Goal: Navigation & Orientation: Find specific page/section

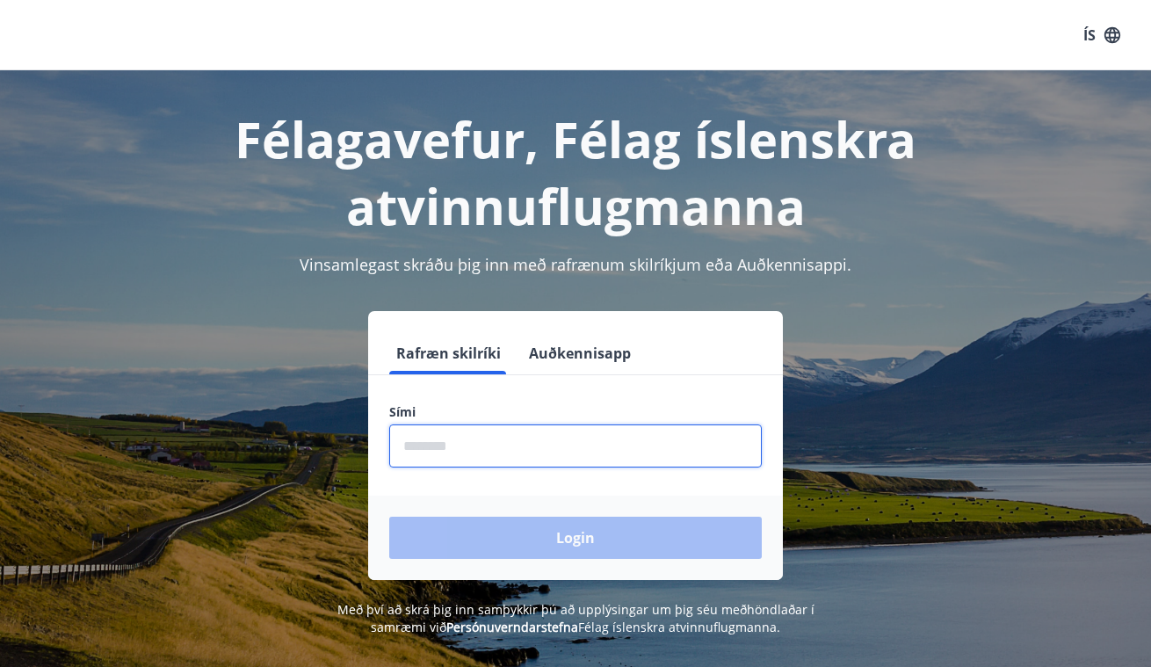
click at [470, 447] on input "phone" at bounding box center [575, 446] width 373 height 43
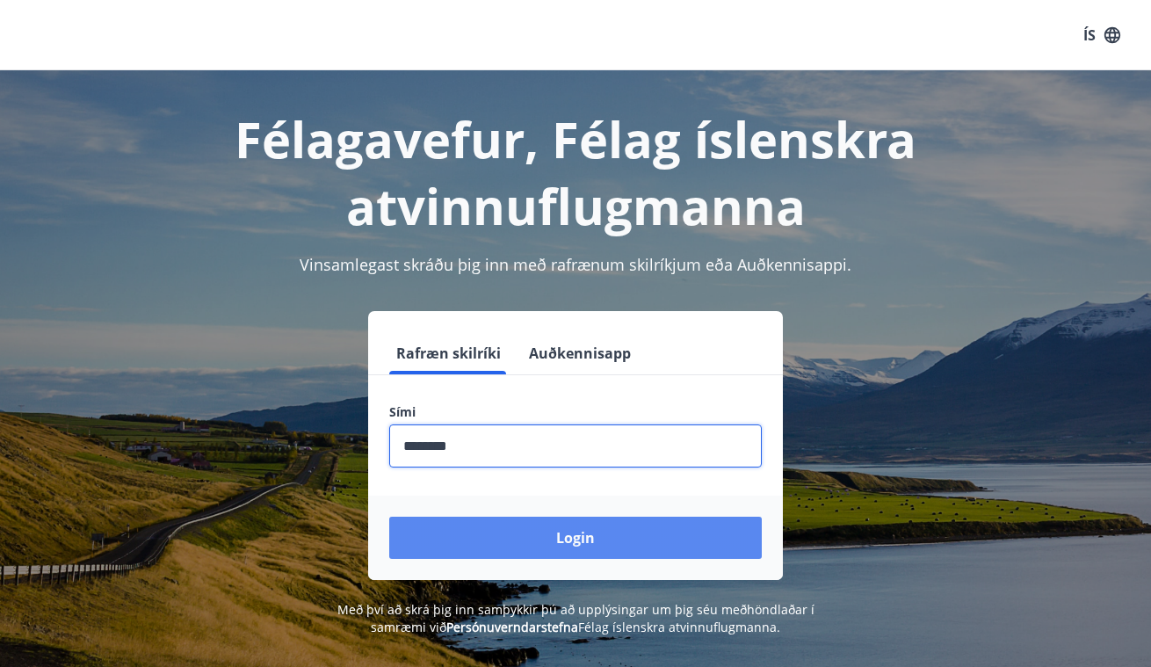
type input "********"
click at [583, 548] on button "Login" at bounding box center [575, 538] width 373 height 42
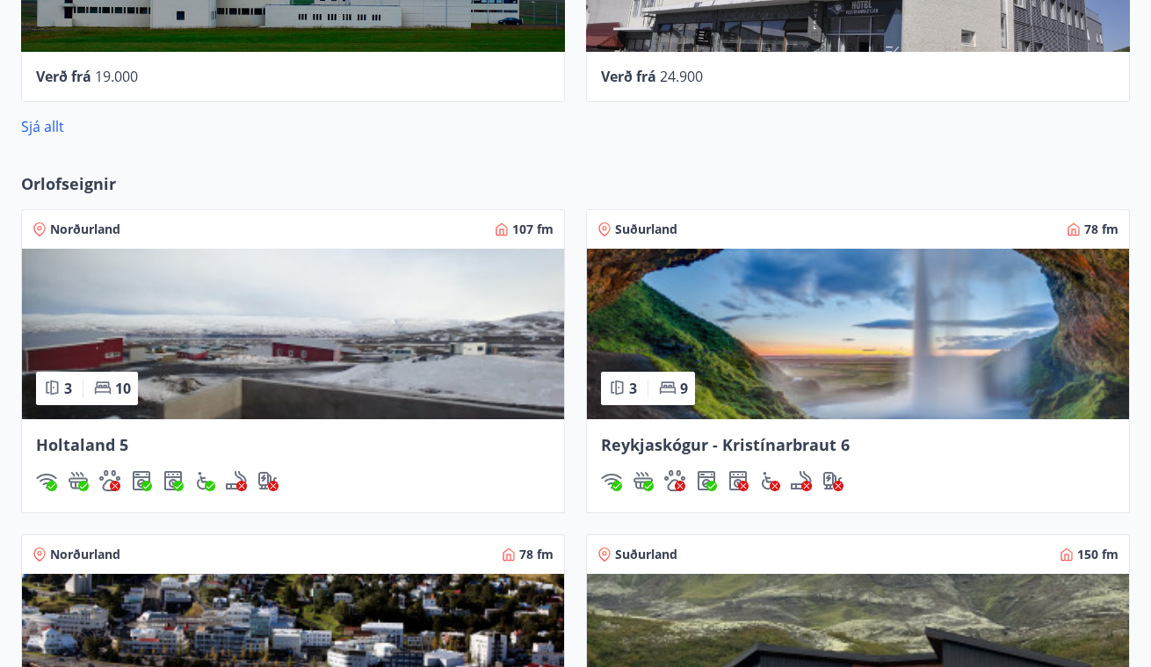
scroll to position [1163, 0]
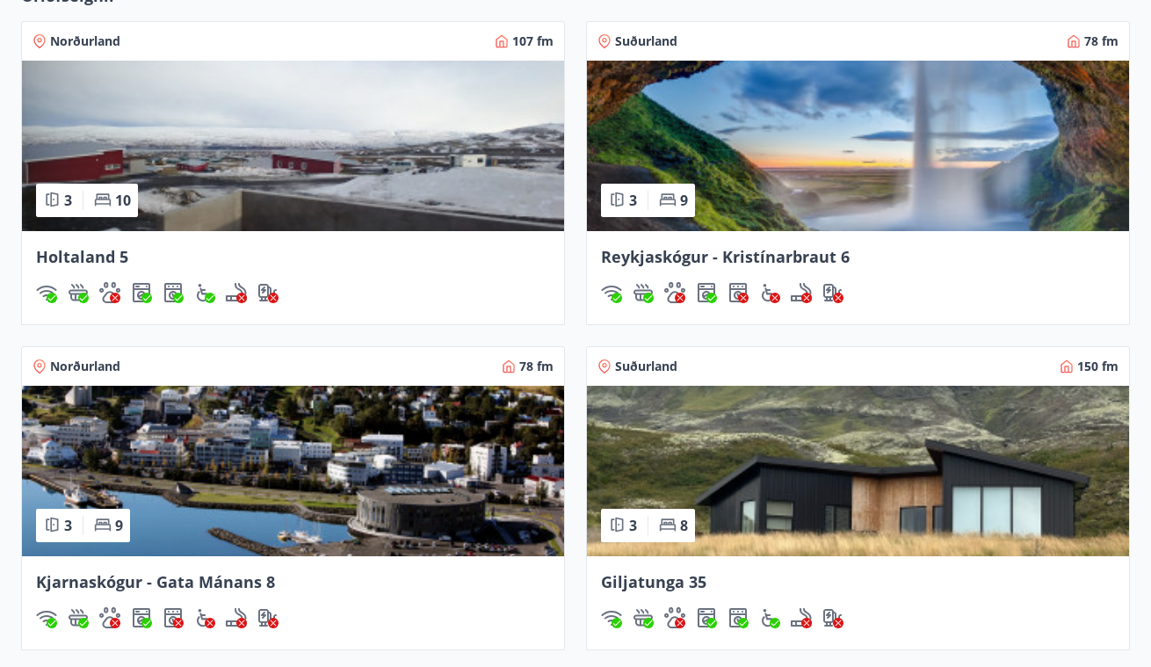
click at [934, 499] on img at bounding box center [858, 471] width 542 height 171
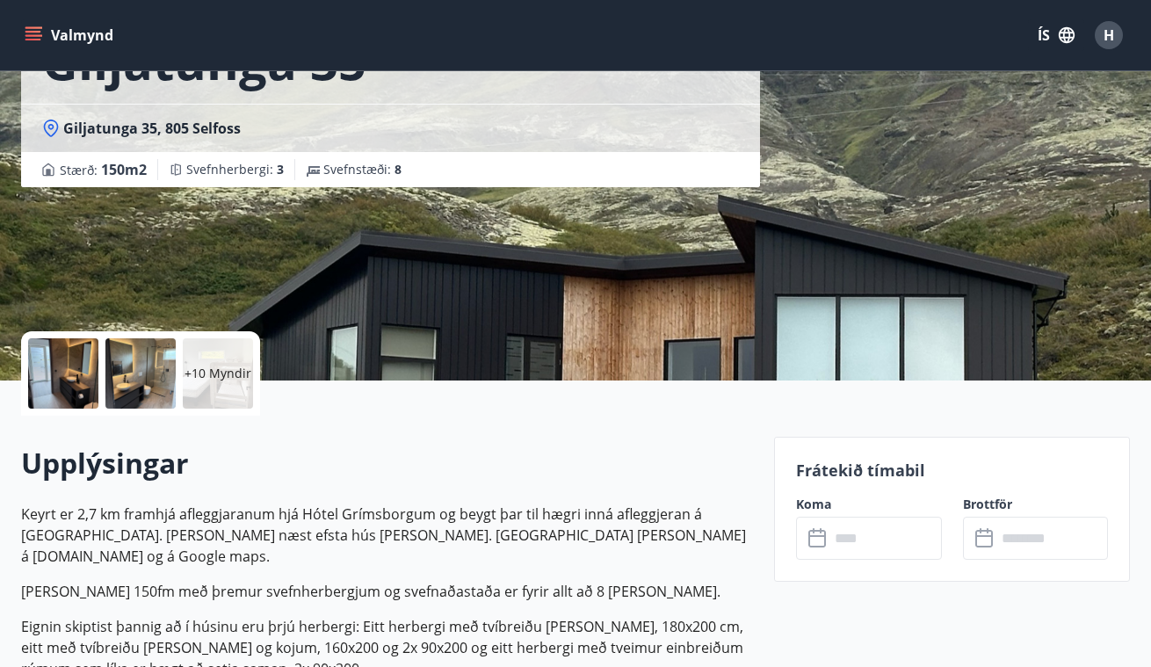
scroll to position [148, 0]
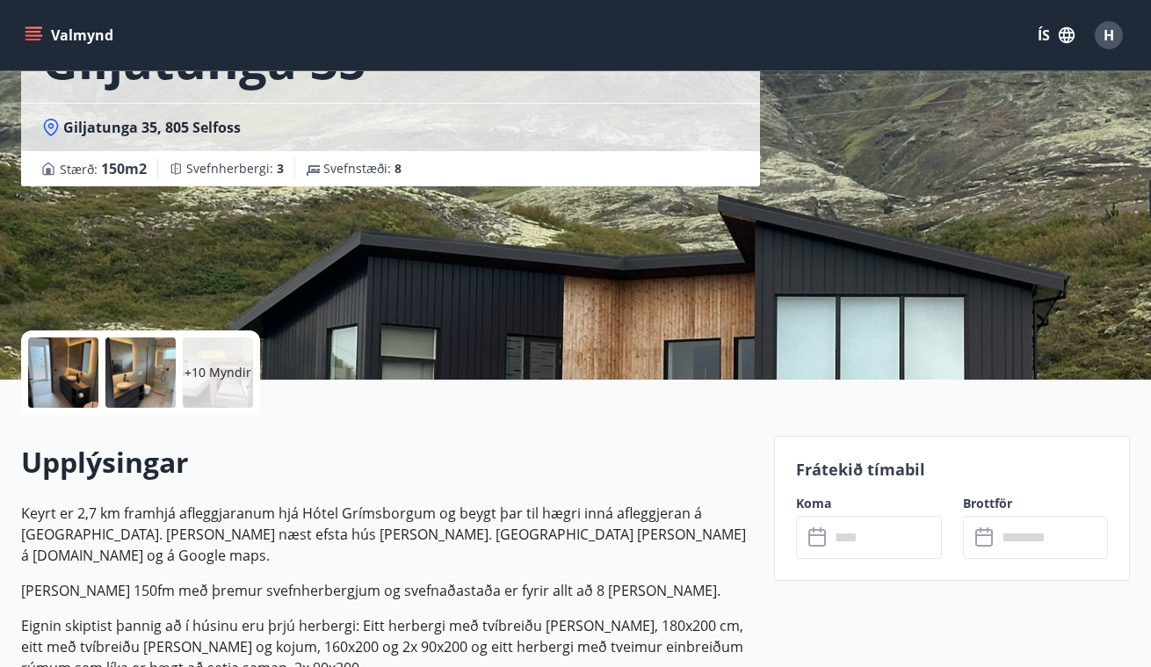
click at [214, 370] on p "+10 Myndir" at bounding box center [218, 373] width 67 height 18
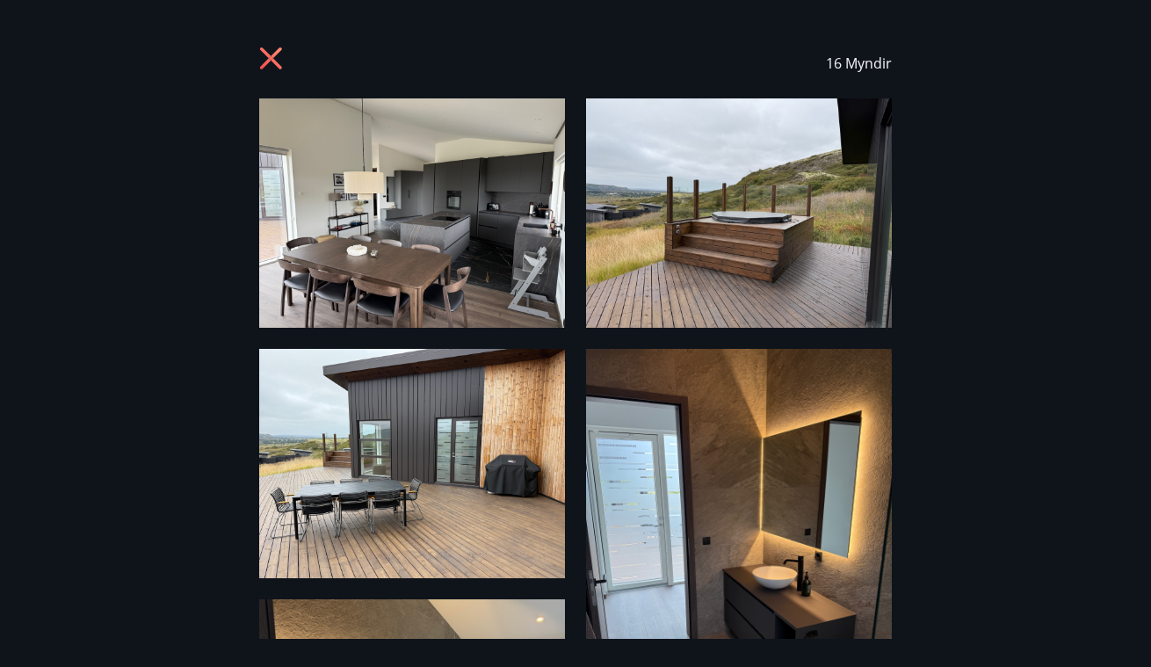
click at [789, 222] on img at bounding box center [739, 212] width 306 height 229
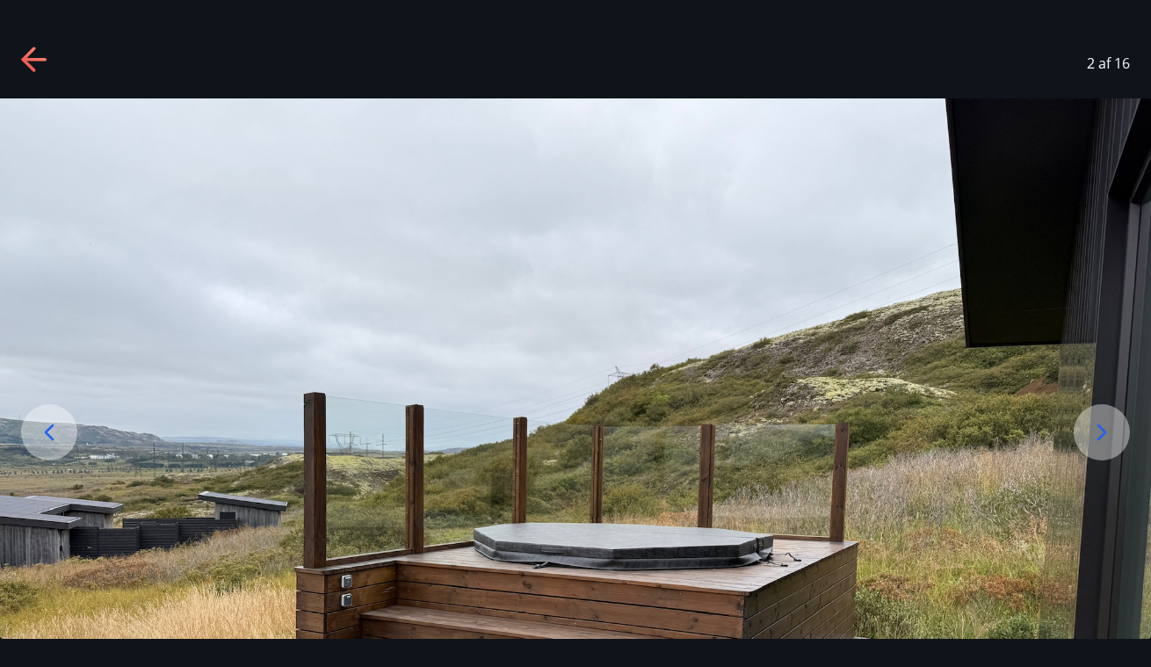
click at [1110, 440] on icon at bounding box center [1102, 432] width 28 height 28
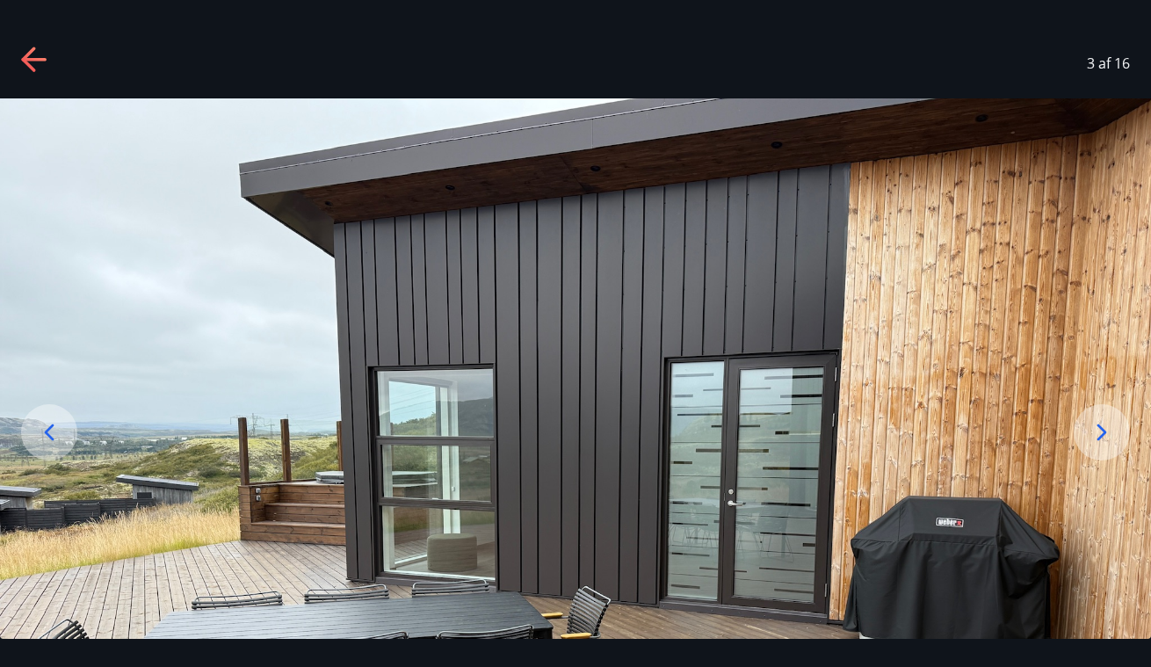
click at [1110, 440] on icon at bounding box center [1102, 432] width 28 height 28
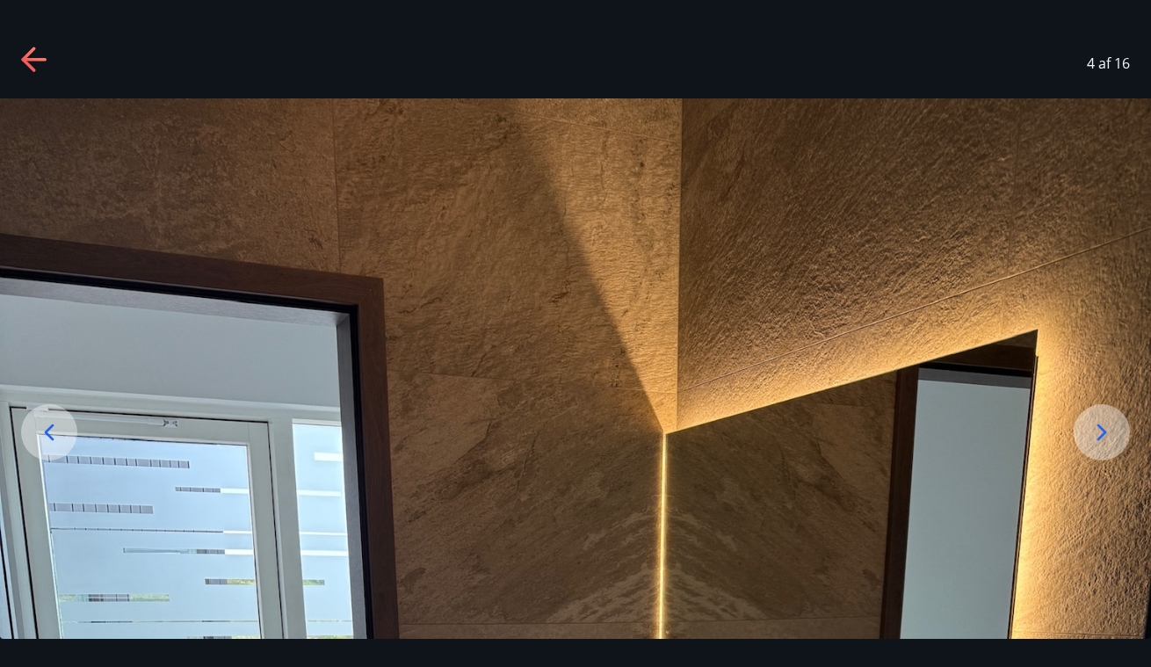
click at [1110, 440] on icon at bounding box center [1102, 432] width 28 height 28
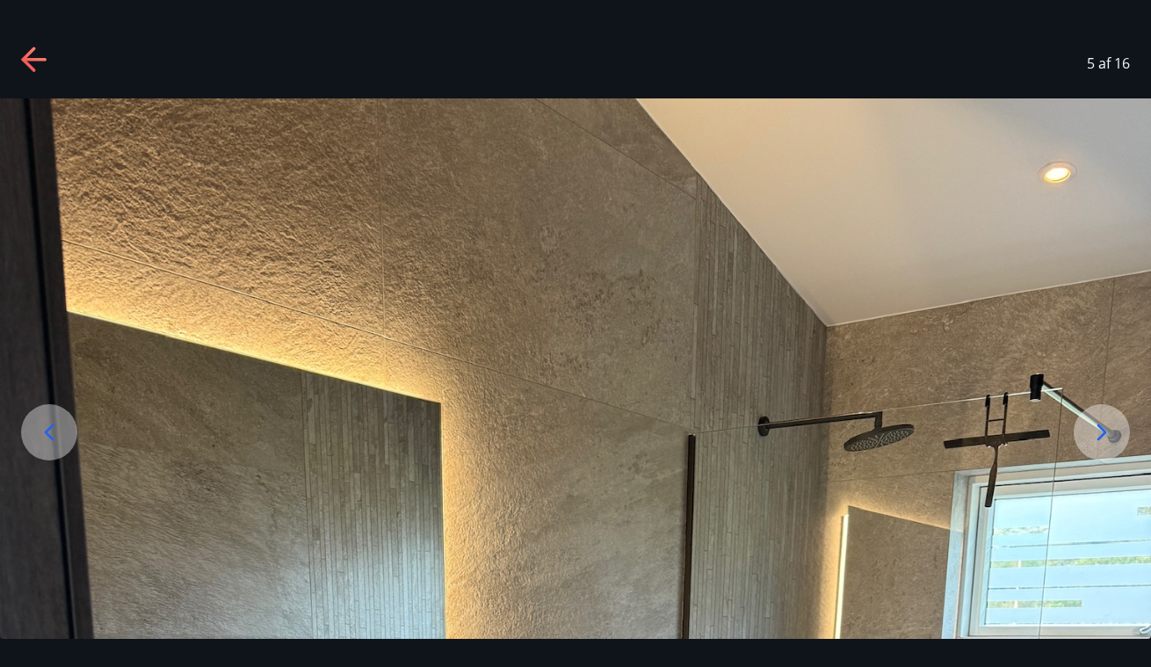
click at [1110, 440] on icon at bounding box center [1102, 432] width 28 height 28
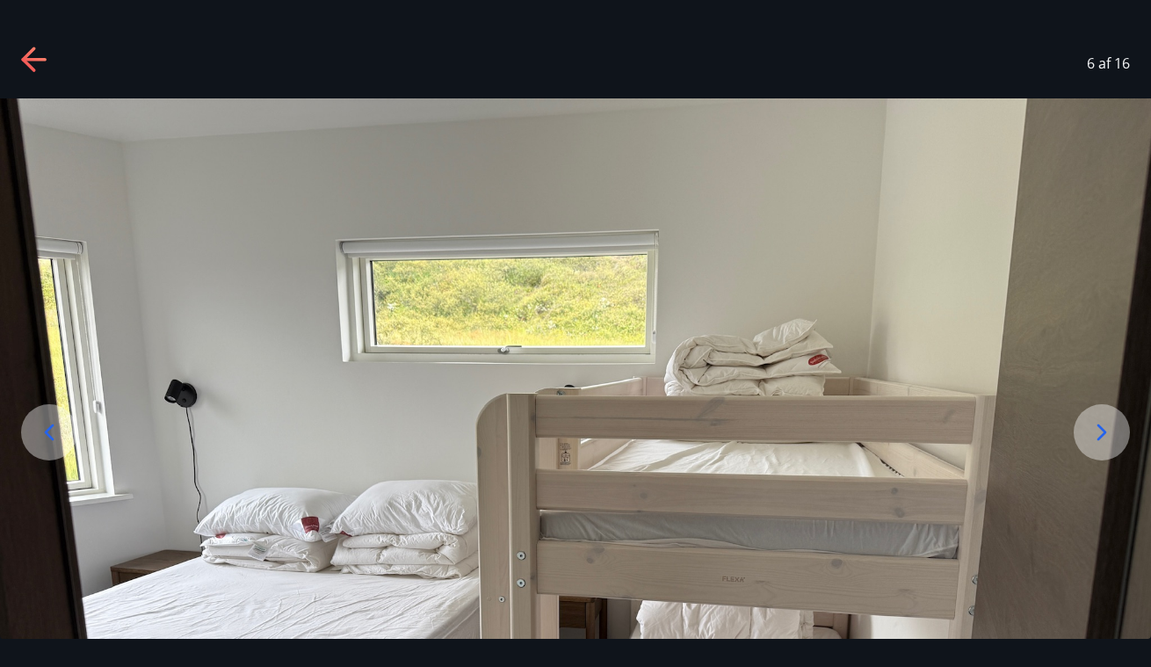
click at [1110, 440] on icon at bounding box center [1102, 432] width 28 height 28
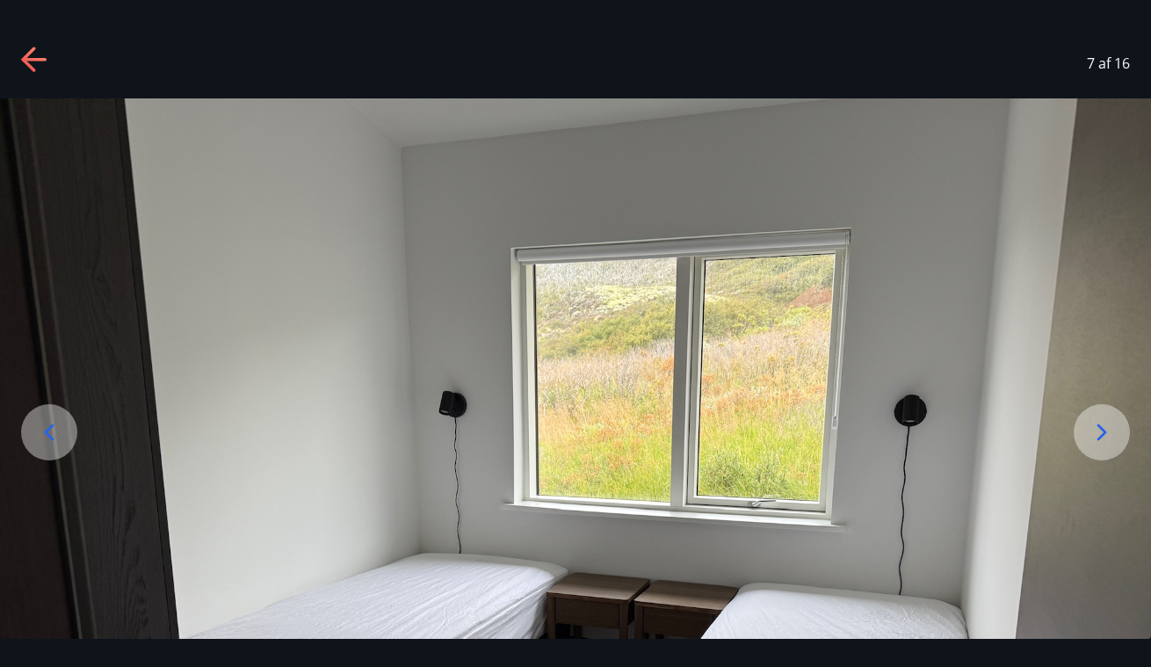
click at [1110, 440] on icon at bounding box center [1102, 432] width 28 height 28
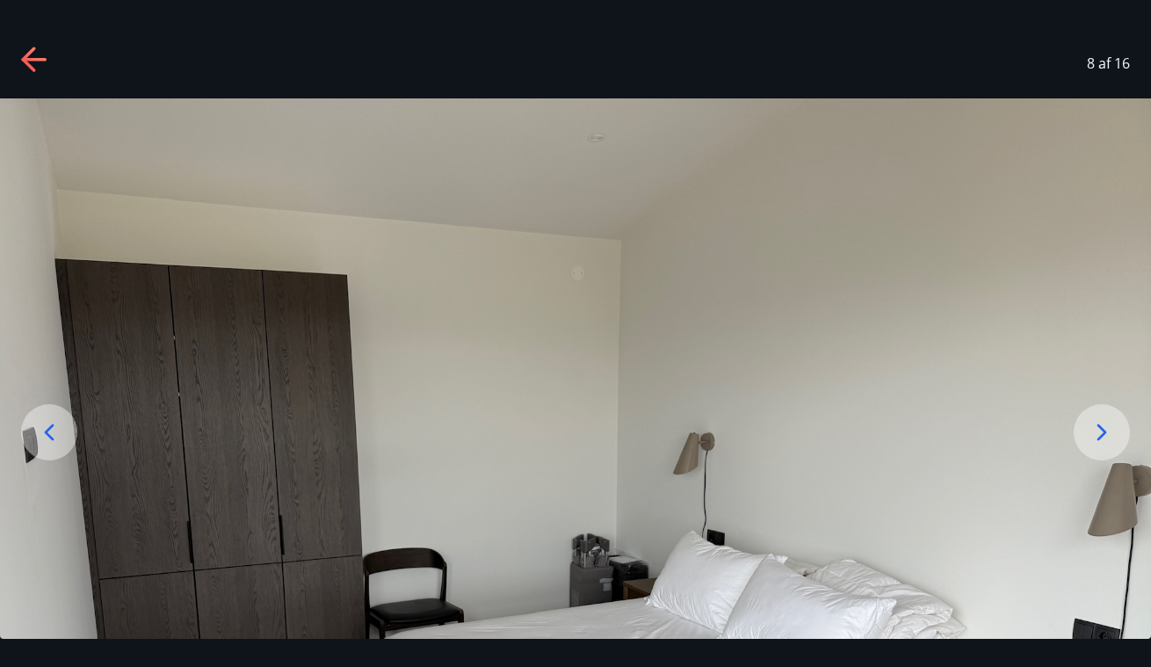
click at [1110, 440] on icon at bounding box center [1102, 432] width 28 height 28
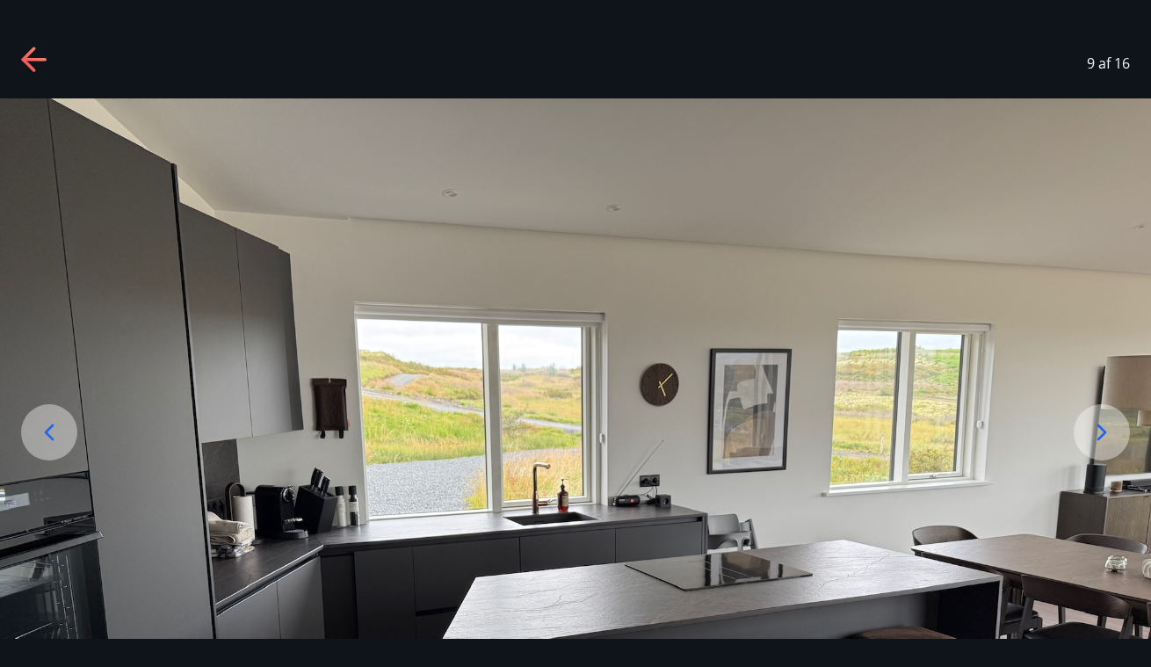
click at [1110, 440] on icon at bounding box center [1102, 432] width 28 height 28
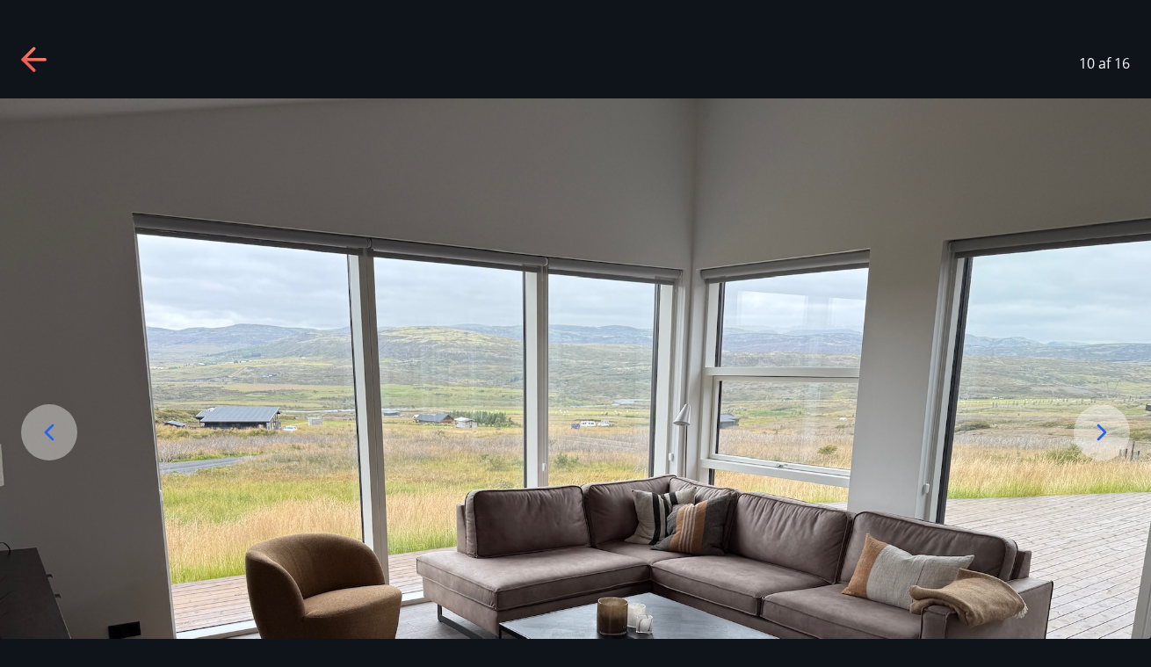
click at [1110, 440] on icon at bounding box center [1102, 432] width 28 height 28
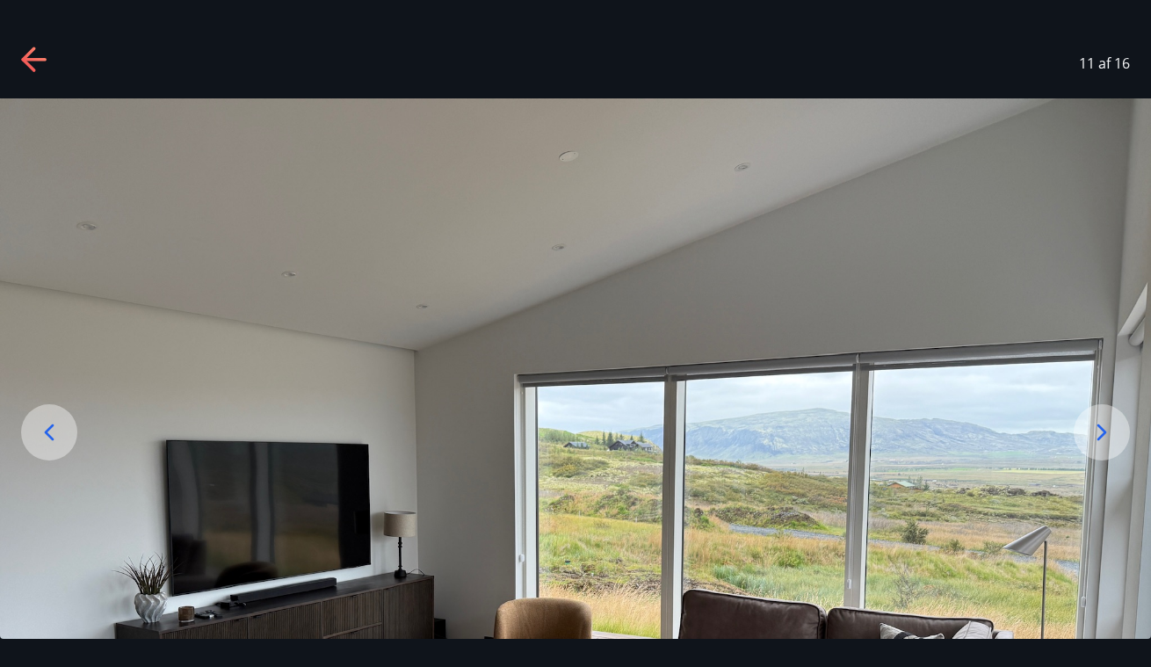
click at [1110, 440] on icon at bounding box center [1102, 432] width 28 height 28
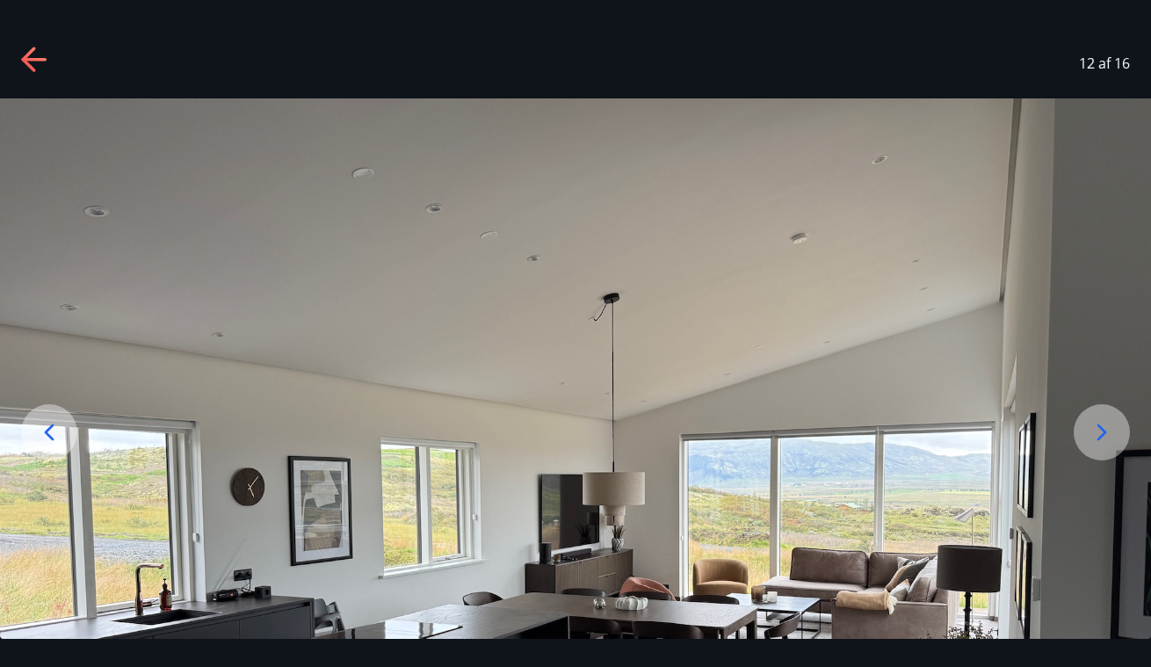
click at [1110, 440] on icon at bounding box center [1102, 432] width 28 height 28
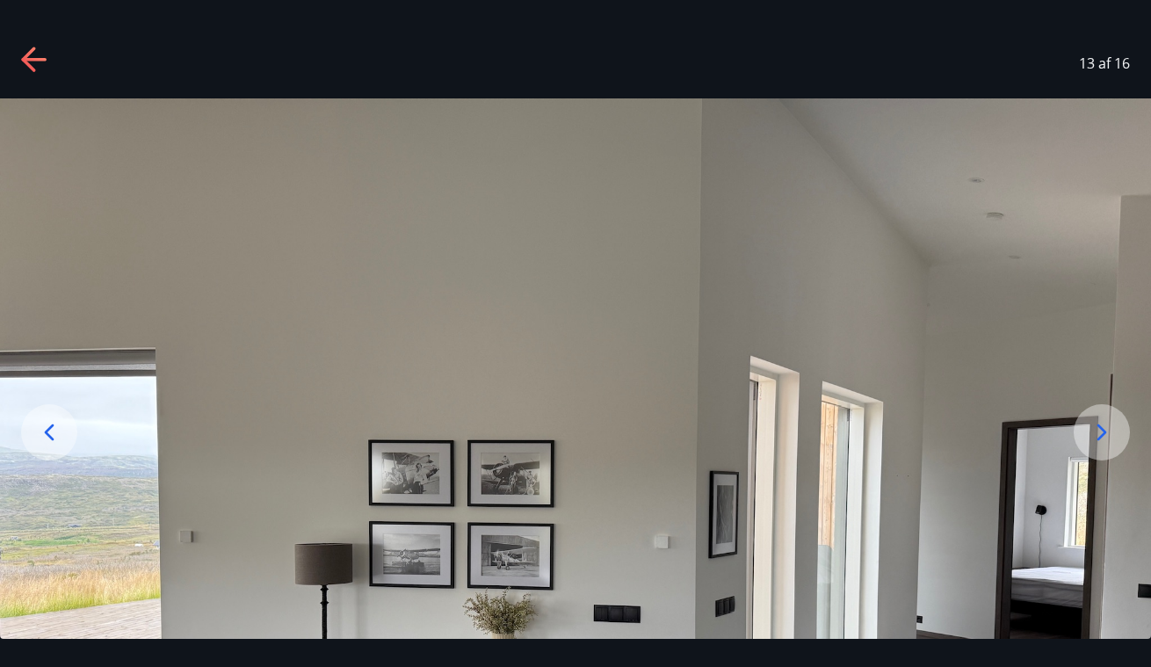
click at [1110, 440] on icon at bounding box center [1102, 432] width 28 height 28
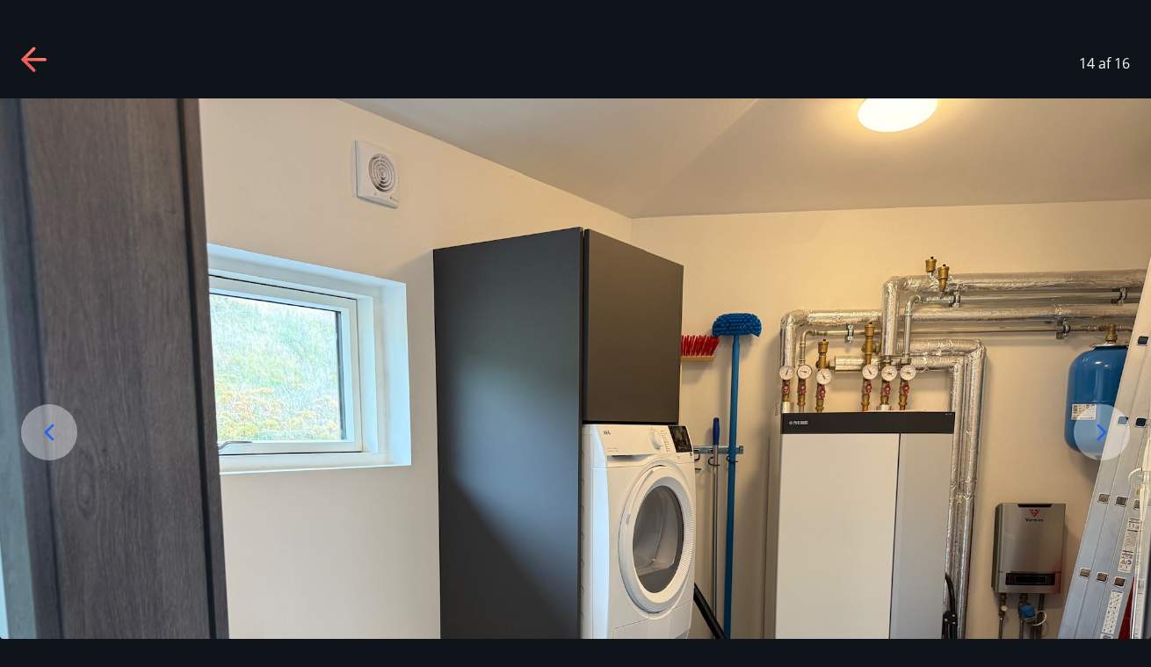
click at [1110, 440] on icon at bounding box center [1102, 432] width 28 height 28
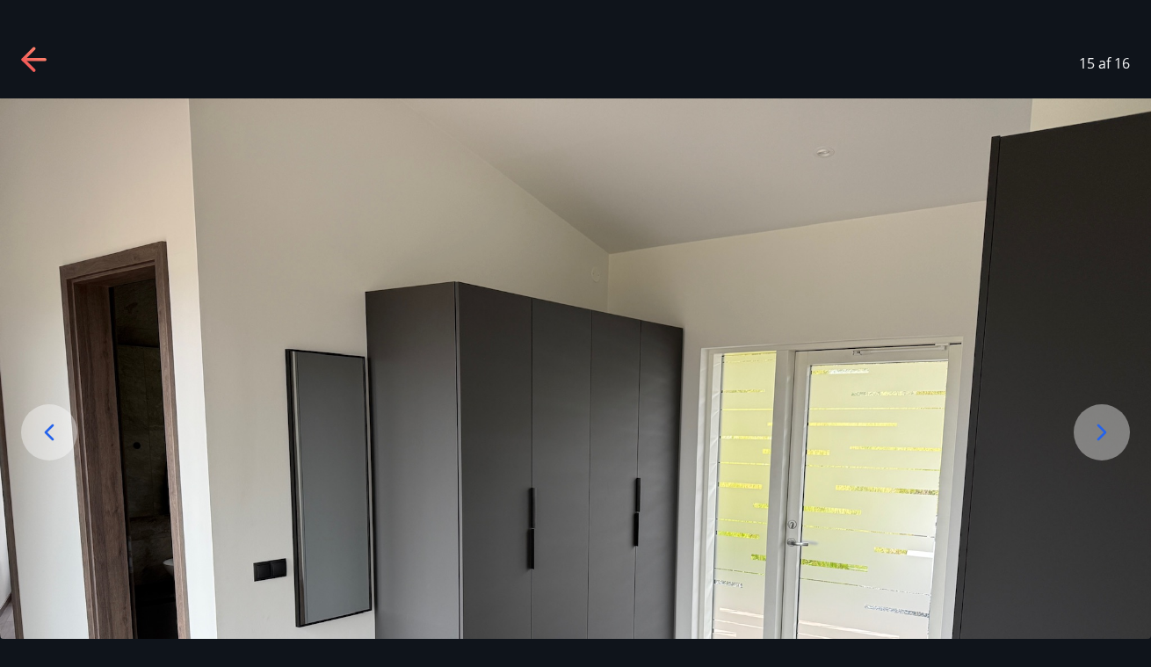
click at [1110, 440] on icon at bounding box center [1102, 432] width 28 height 28
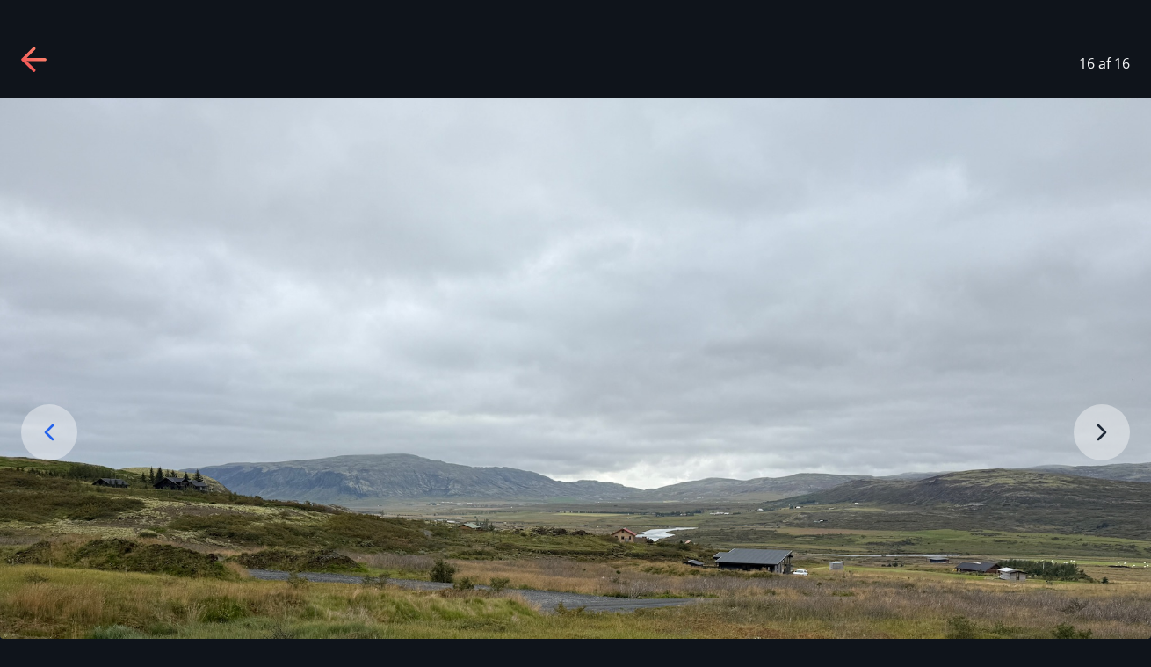
click at [1110, 440] on img at bounding box center [575, 530] width 1151 height 864
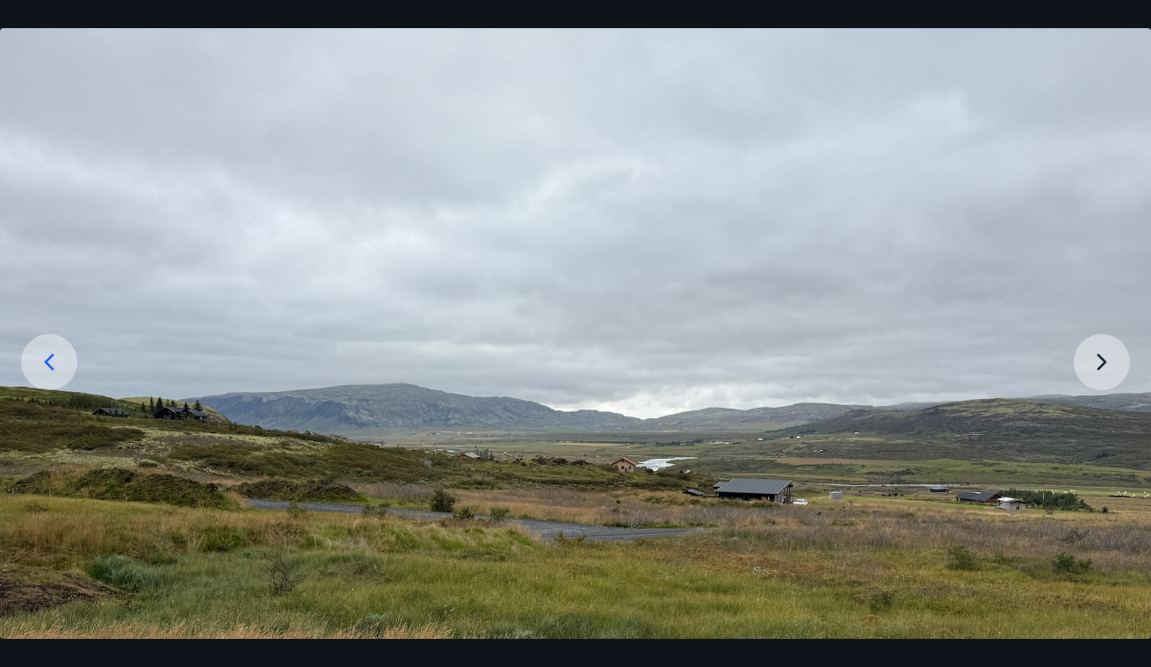
click at [1107, 377] on img at bounding box center [575, 460] width 1151 height 864
click at [1103, 367] on img at bounding box center [575, 460] width 1151 height 864
click at [1100, 354] on img at bounding box center [575, 460] width 1151 height 864
click at [653, 129] on img at bounding box center [575, 460] width 1151 height 864
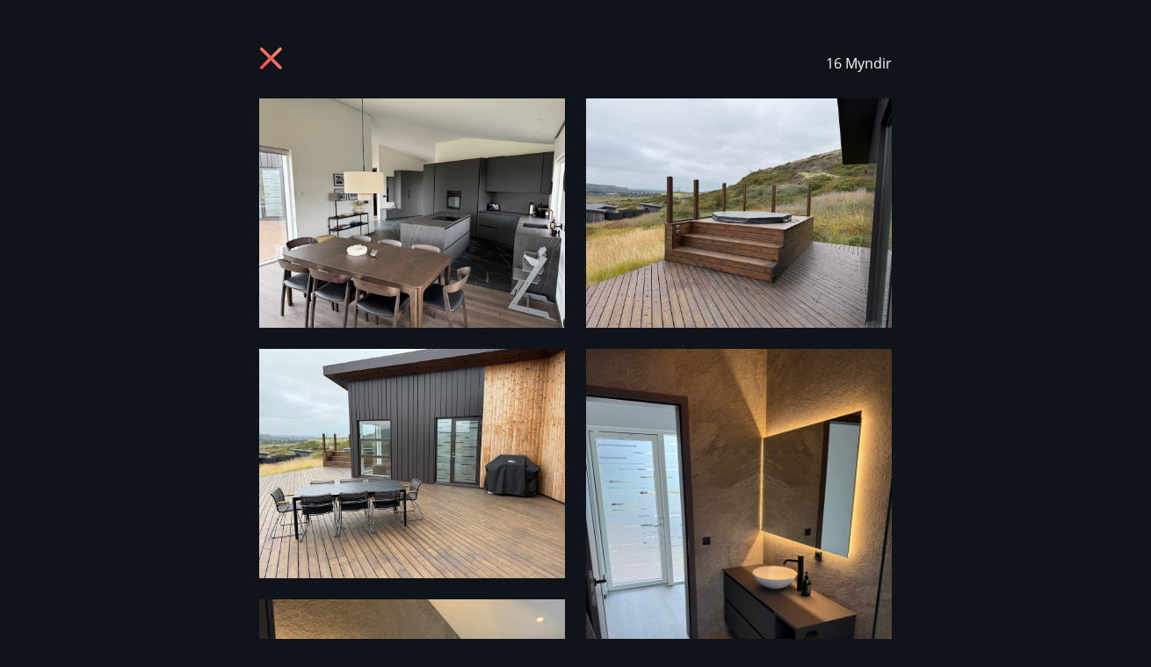
click at [265, 58] on icon at bounding box center [273, 61] width 28 height 28
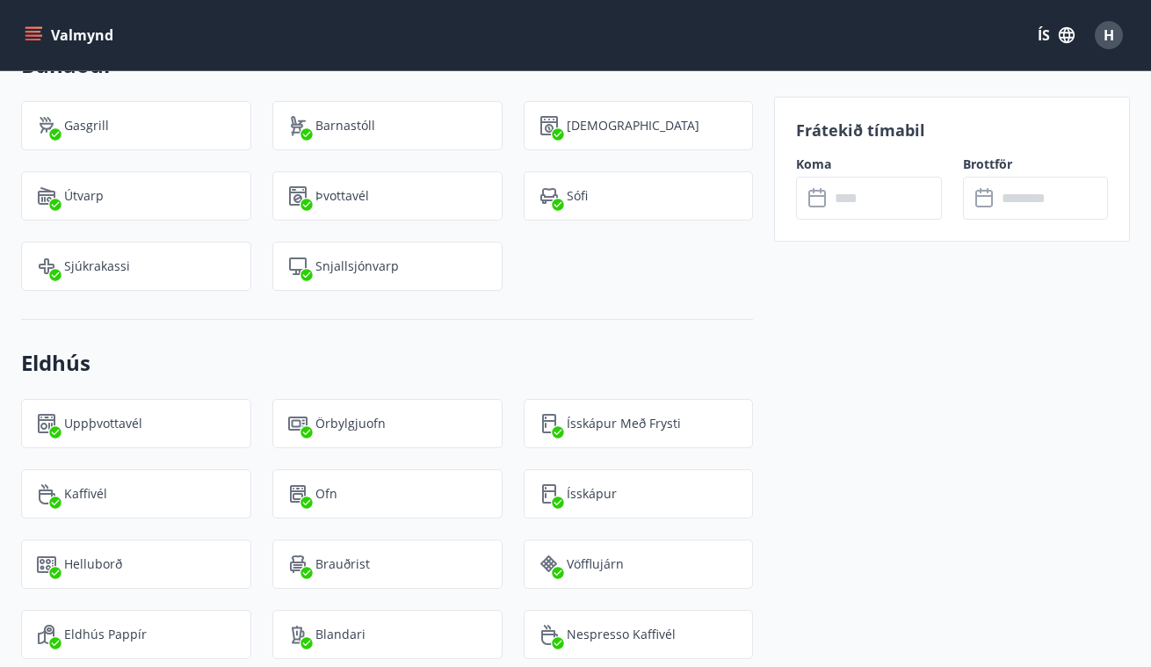
scroll to position [1663, 0]
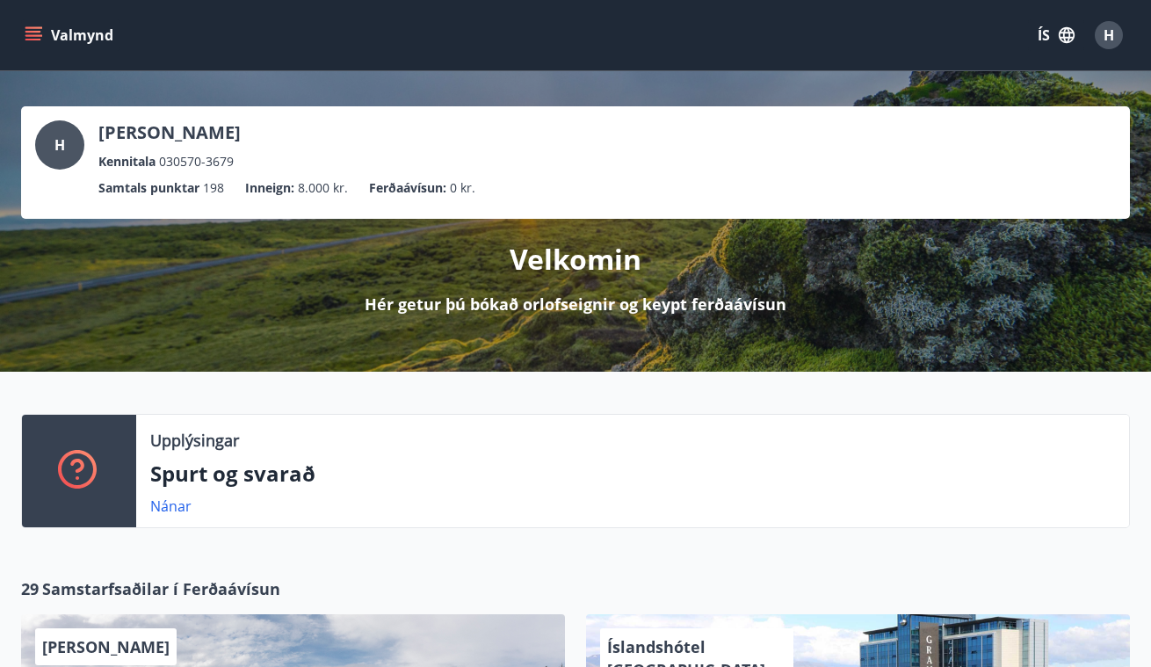
click at [42, 33] on button "Valmynd" at bounding box center [70, 35] width 99 height 32
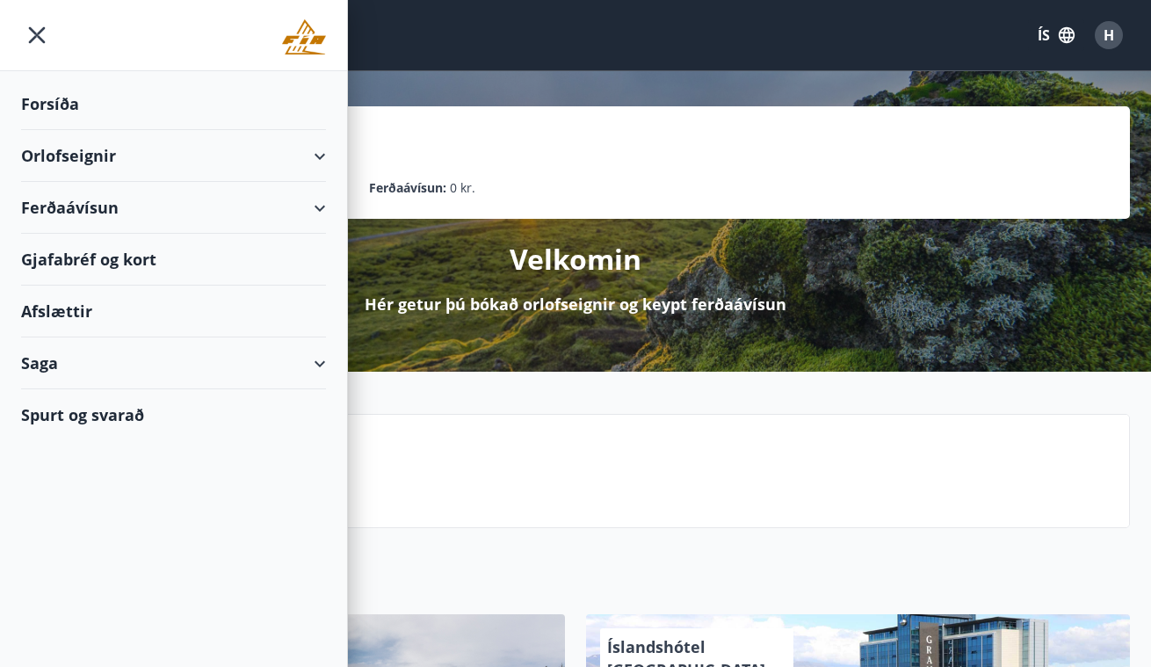
click at [44, 101] on div "Forsíða" at bounding box center [173, 104] width 305 height 52
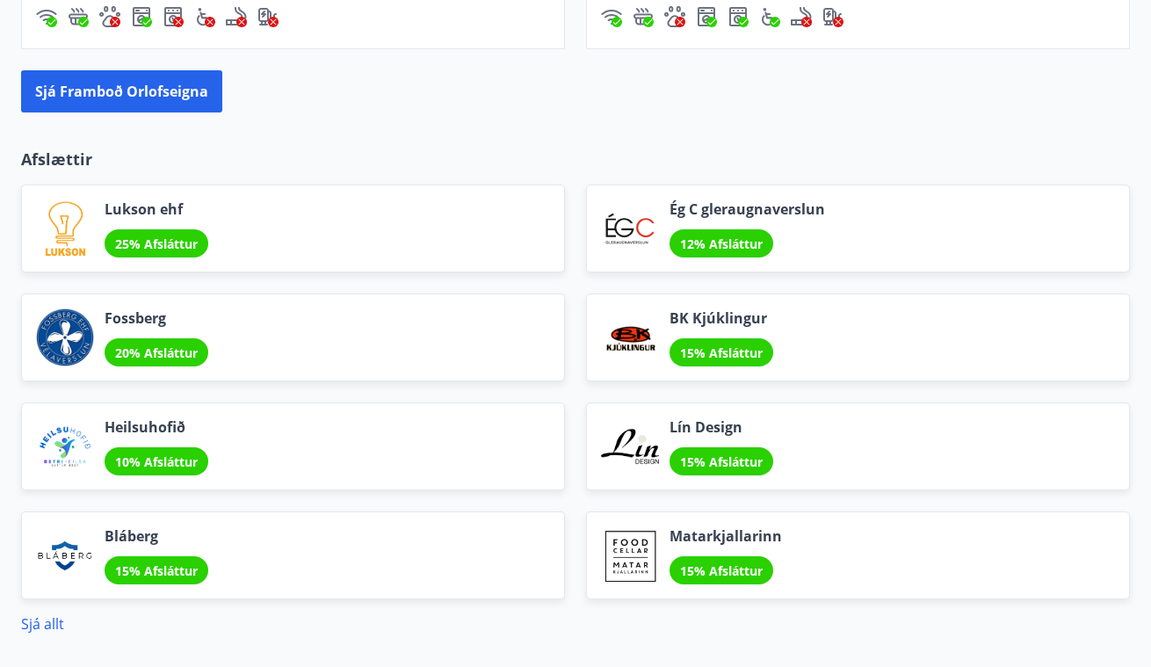
scroll to position [1769, 0]
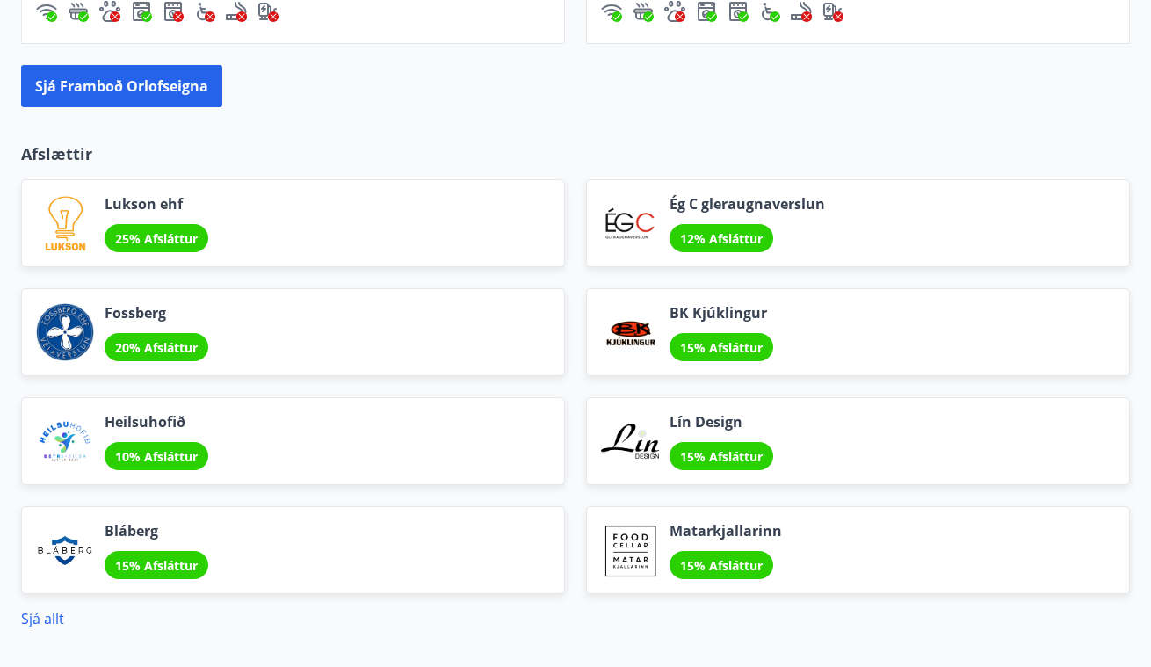
click at [123, 317] on span "Fossberg" at bounding box center [157, 312] width 104 height 19
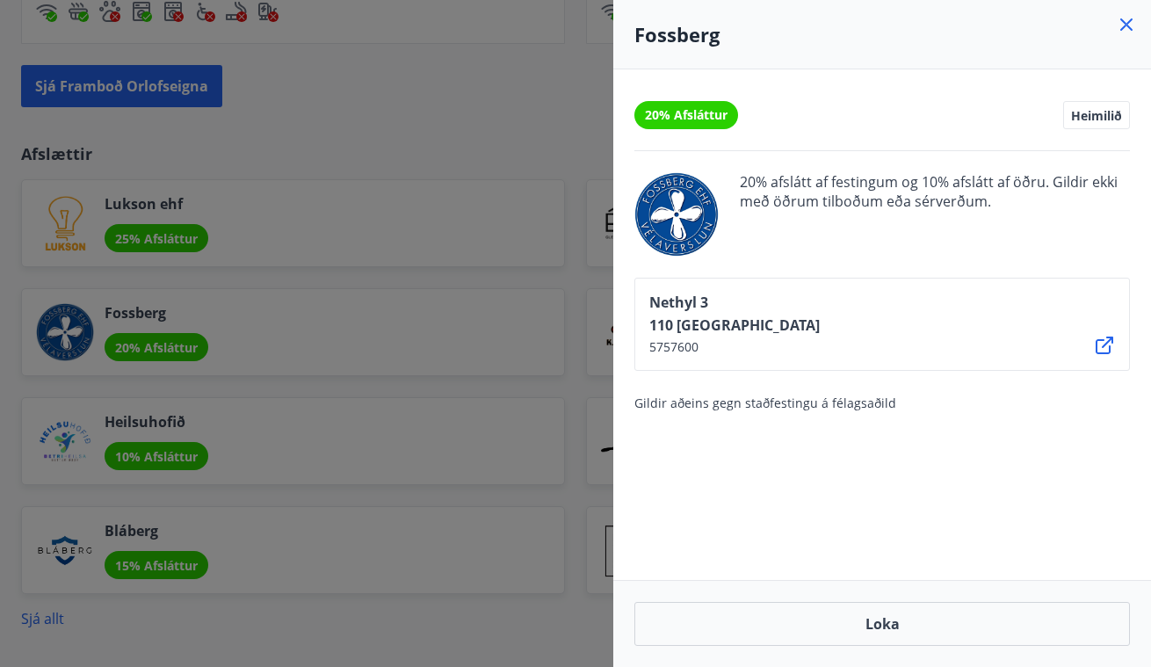
click at [1125, 24] on icon at bounding box center [1127, 24] width 12 height 12
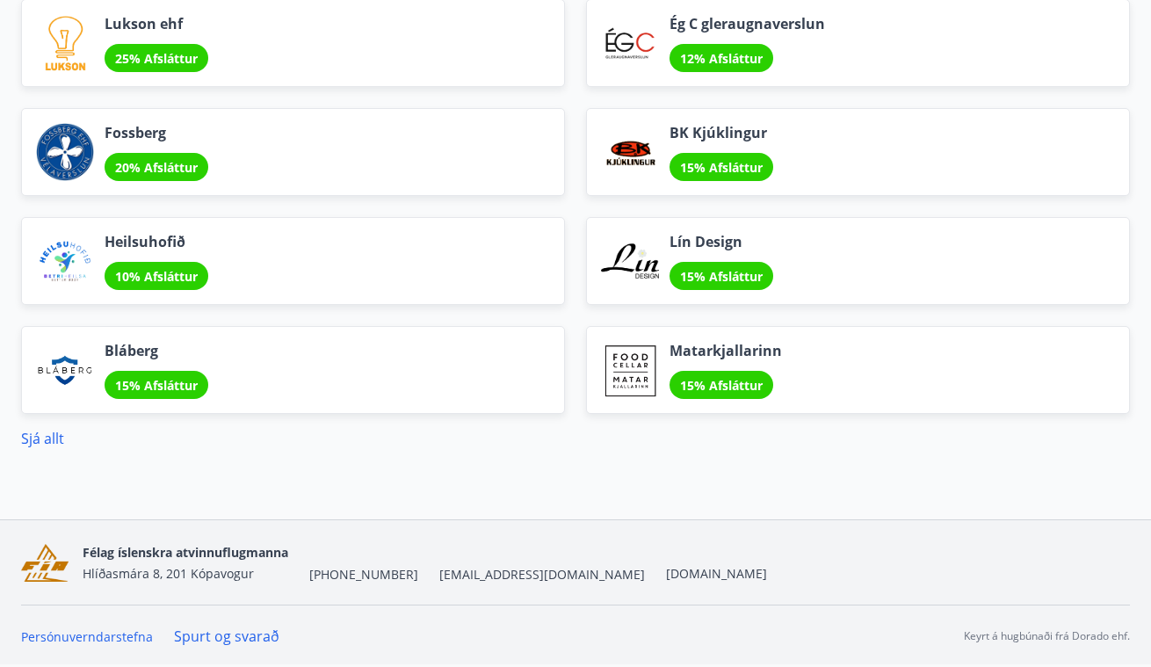
scroll to position [1950, 0]
click at [38, 440] on link "Sjá allt" at bounding box center [42, 438] width 43 height 19
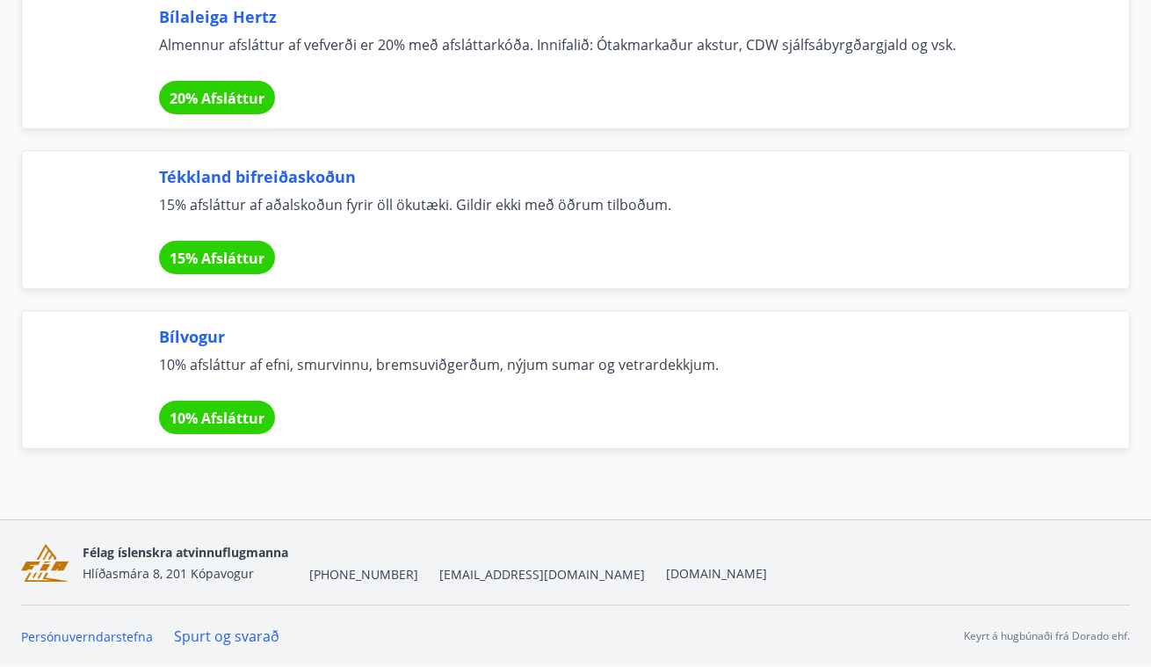
scroll to position [11698, 0]
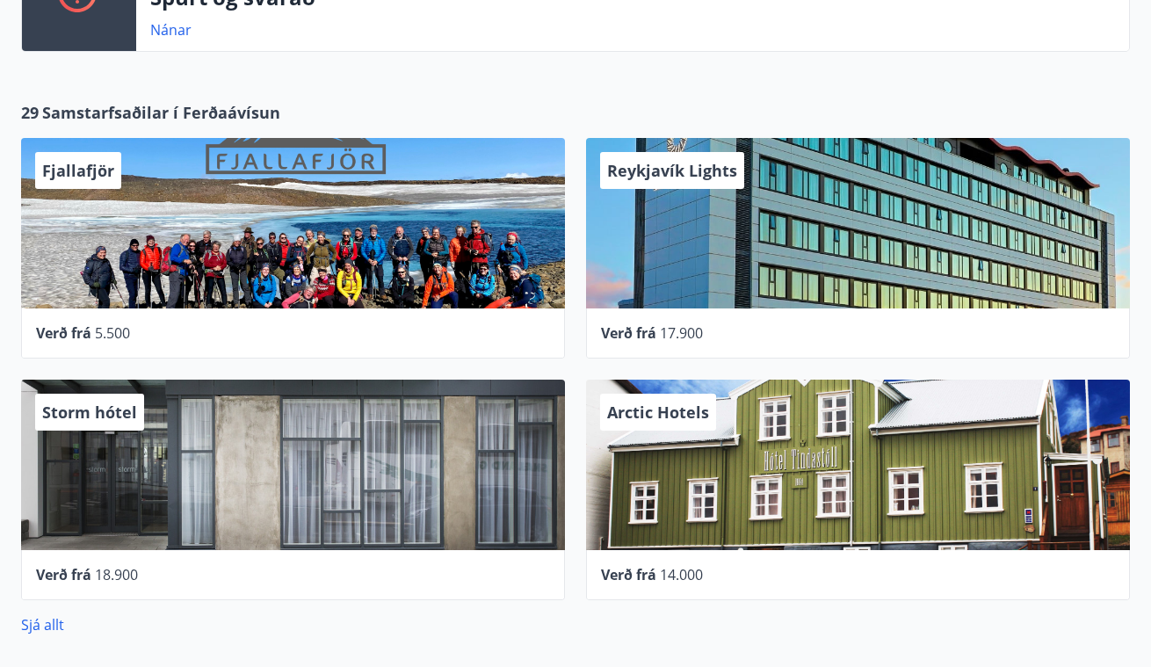
scroll to position [294, 0]
